Goal: Check status: Check status

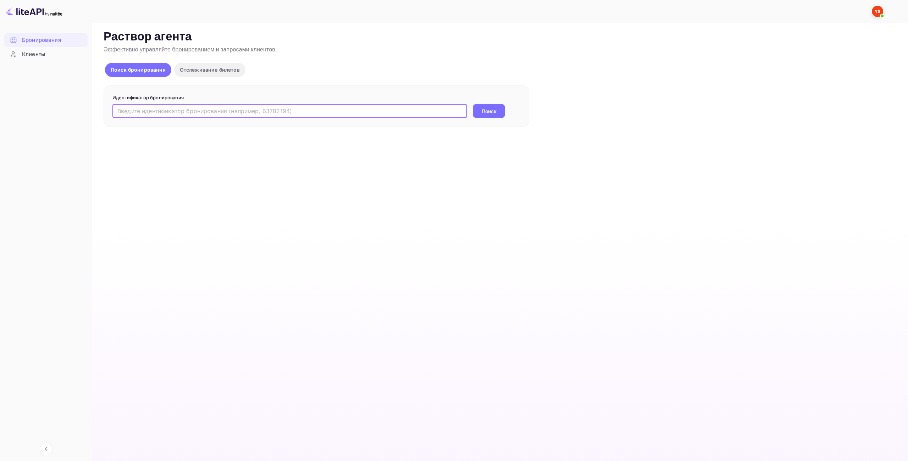
click at [405, 114] on input "text" at bounding box center [289, 111] width 355 height 14
type input "9551174"
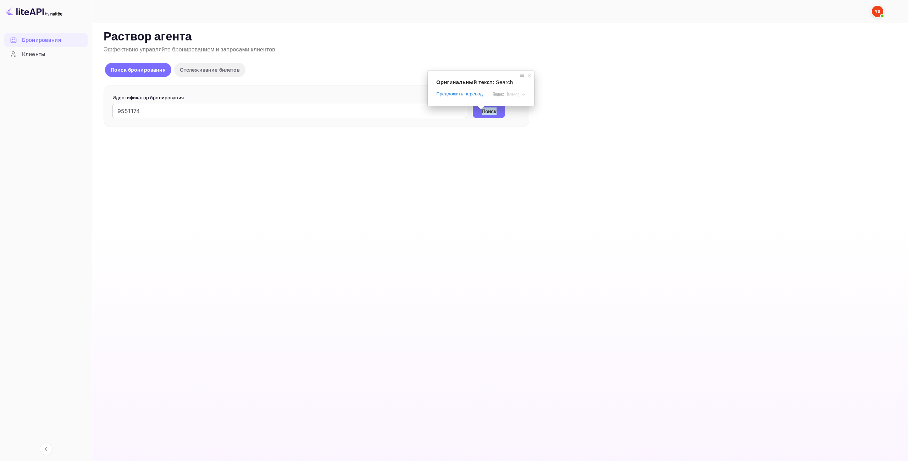
click at [499, 110] on button "Поиск" at bounding box center [489, 111] width 32 height 14
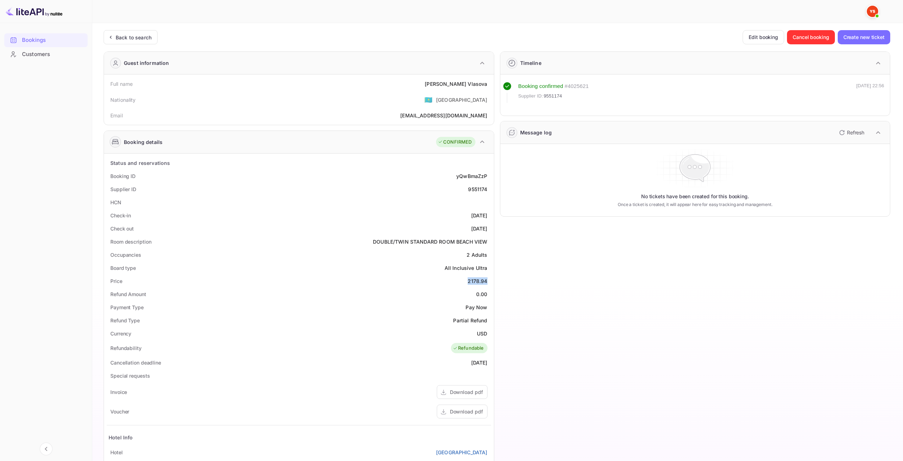
drag, startPoint x: 469, startPoint y: 280, endPoint x: 488, endPoint y: 277, distance: 20.1
click at [488, 277] on div "Price 2178.94" at bounding box center [299, 281] width 384 height 13
copy div "2178.94"
drag, startPoint x: 478, startPoint y: 334, endPoint x: 486, endPoint y: 330, distance: 9.4
click at [485, 331] on ya-tr-span "USD" at bounding box center [482, 334] width 10 height 6
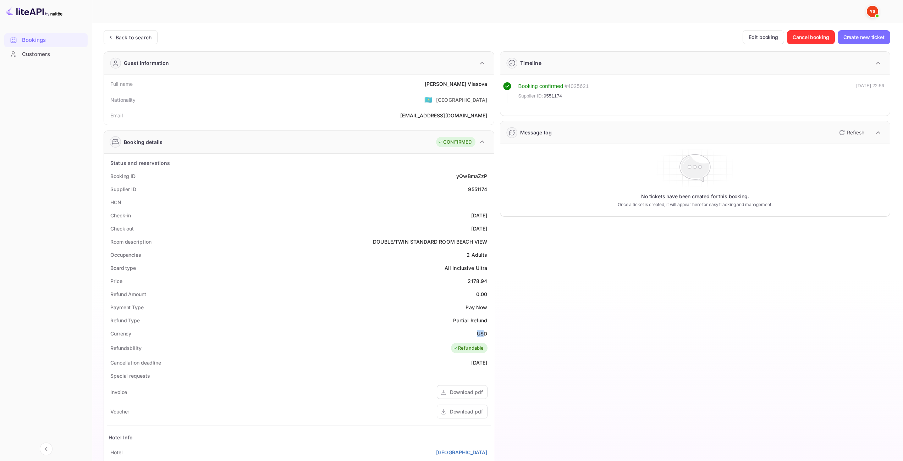
click at [474, 333] on div "Currency USD" at bounding box center [299, 333] width 384 height 13
drag, startPoint x: 475, startPoint y: 333, endPoint x: 489, endPoint y: 332, distance: 13.9
click at [489, 332] on div "Currency USD" at bounding box center [299, 333] width 384 height 13
copy ya-tr-span "USD"
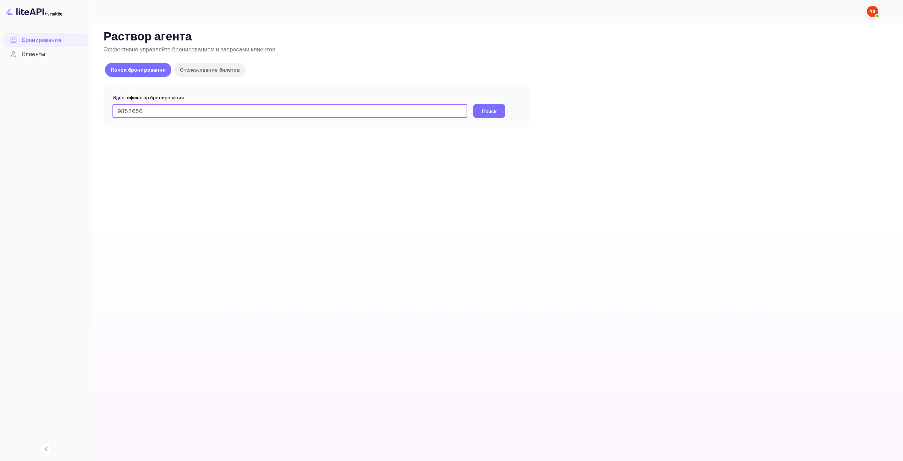
type input "9852656"
click at [487, 115] on ya-tr-span "Поиск" at bounding box center [489, 110] width 15 height 7
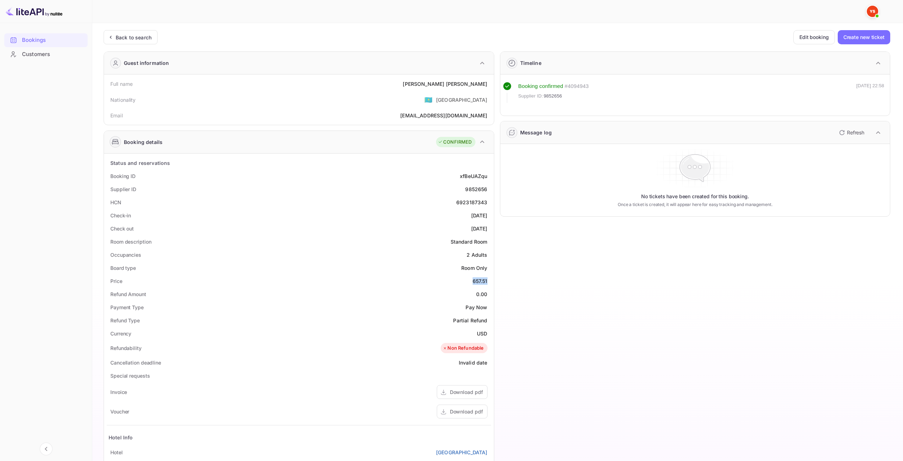
drag, startPoint x: 471, startPoint y: 279, endPoint x: 487, endPoint y: 278, distance: 15.6
click at [487, 278] on div "Price 657.51" at bounding box center [299, 281] width 384 height 13
copy div "657.51"
drag, startPoint x: 477, startPoint y: 334, endPoint x: 486, endPoint y: 333, distance: 9.6
click at [486, 333] on ya-tr-span "USD" at bounding box center [482, 334] width 10 height 6
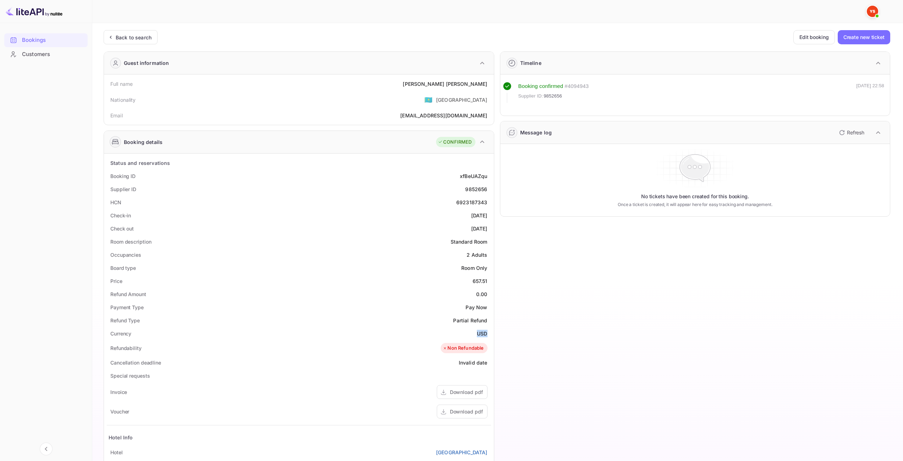
copy ya-tr-span "USD"
